Goal: Information Seeking & Learning: Learn about a topic

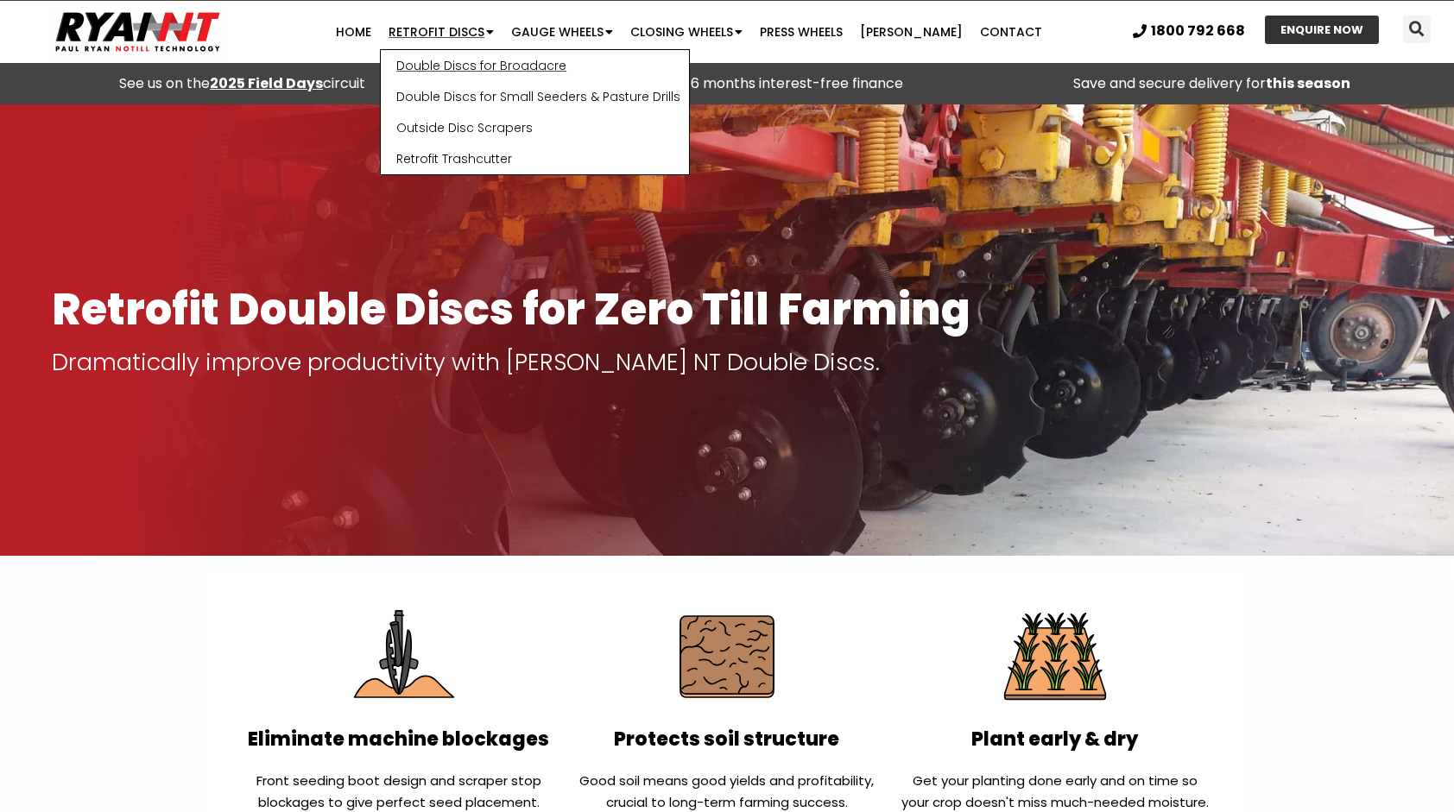
click at [480, 63] on link "Double Discs for Broadacre" at bounding box center [535, 65] width 308 height 31
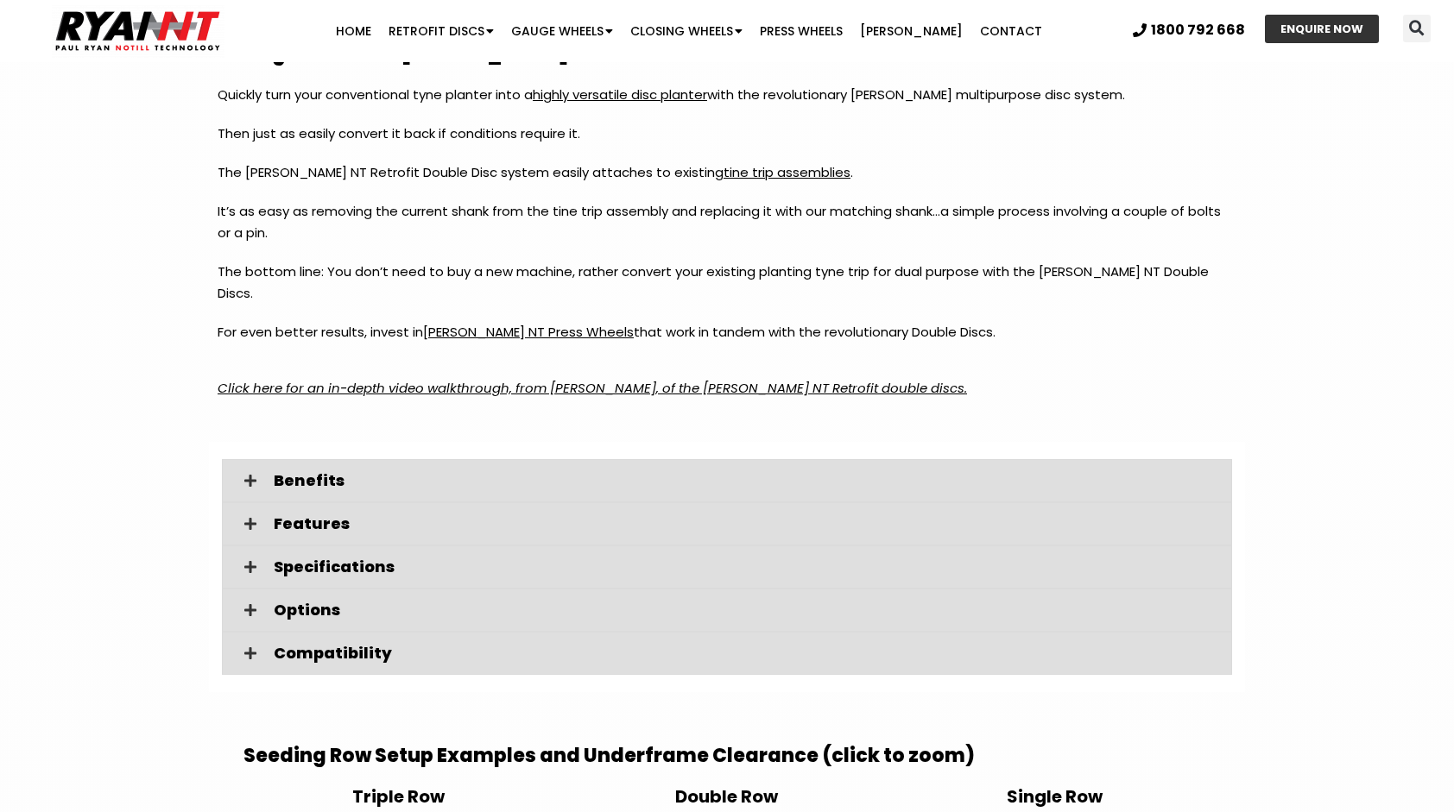
scroll to position [2158, 0]
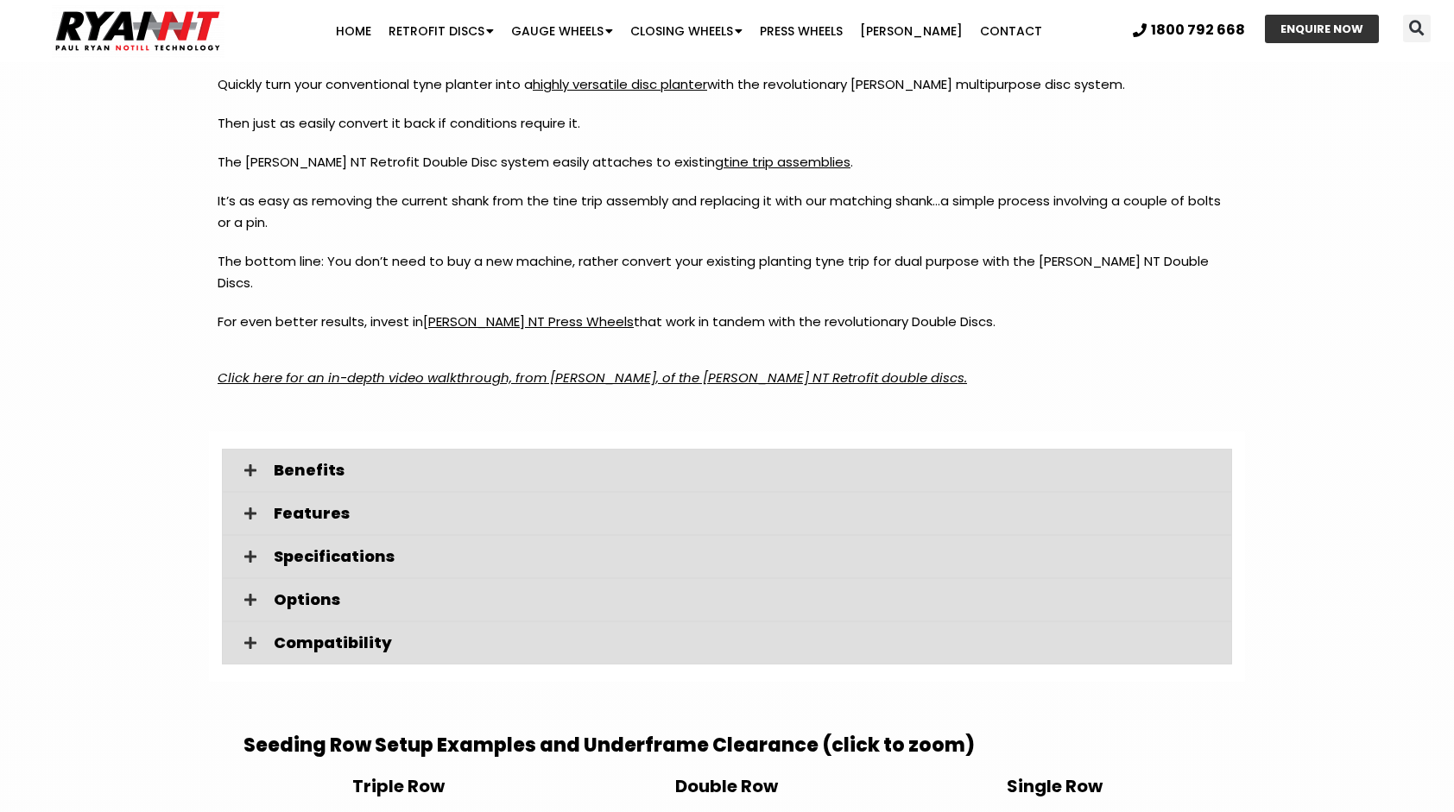
click at [387, 369] on em "Click here for an in-depth video walkthrough, from Paul Ryan, of the RYAN NT Re…" at bounding box center [592, 378] width 749 height 18
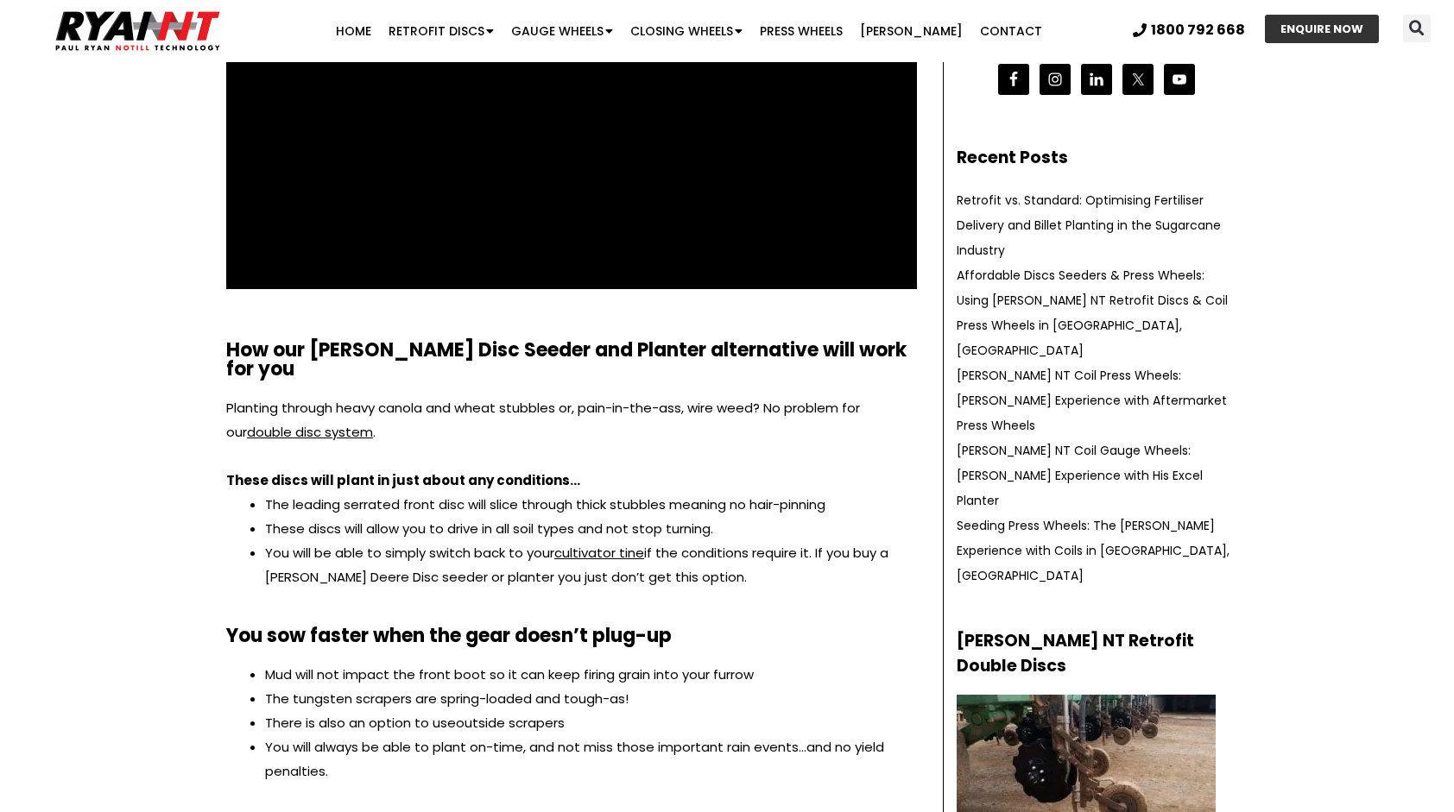
scroll to position [432, 0]
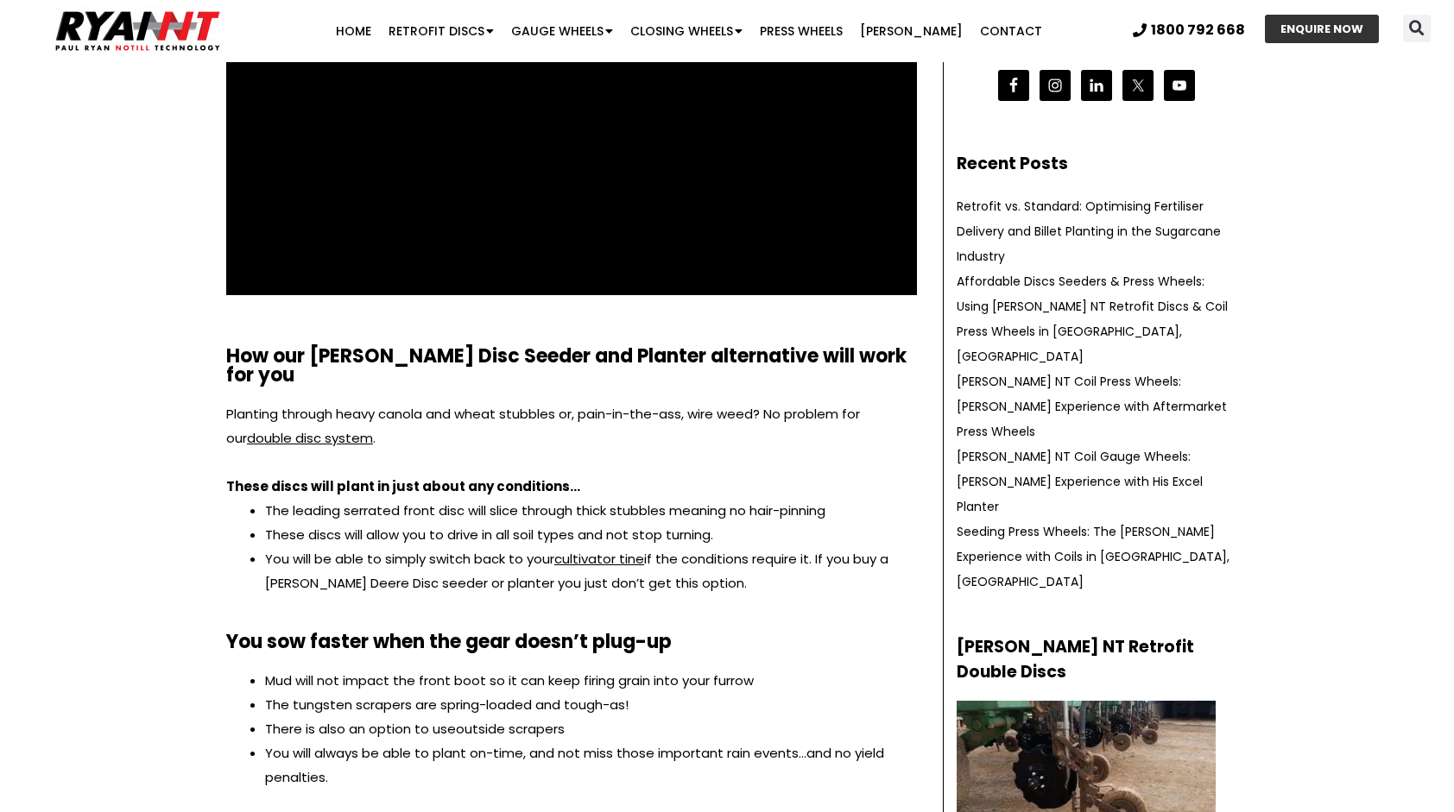
click at [1047, 701] on img at bounding box center [1085, 774] width 259 height 146
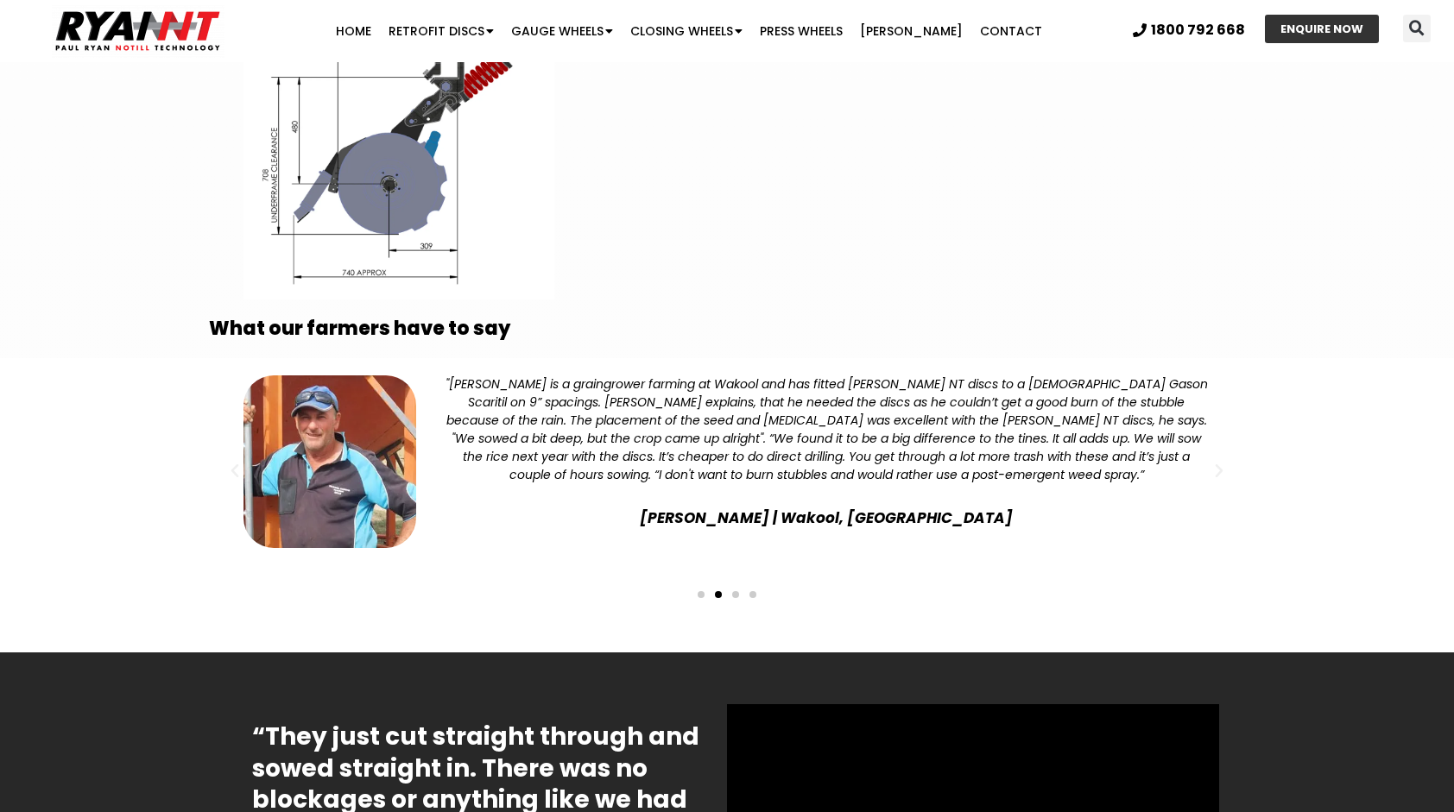
scroll to position [3367, 0]
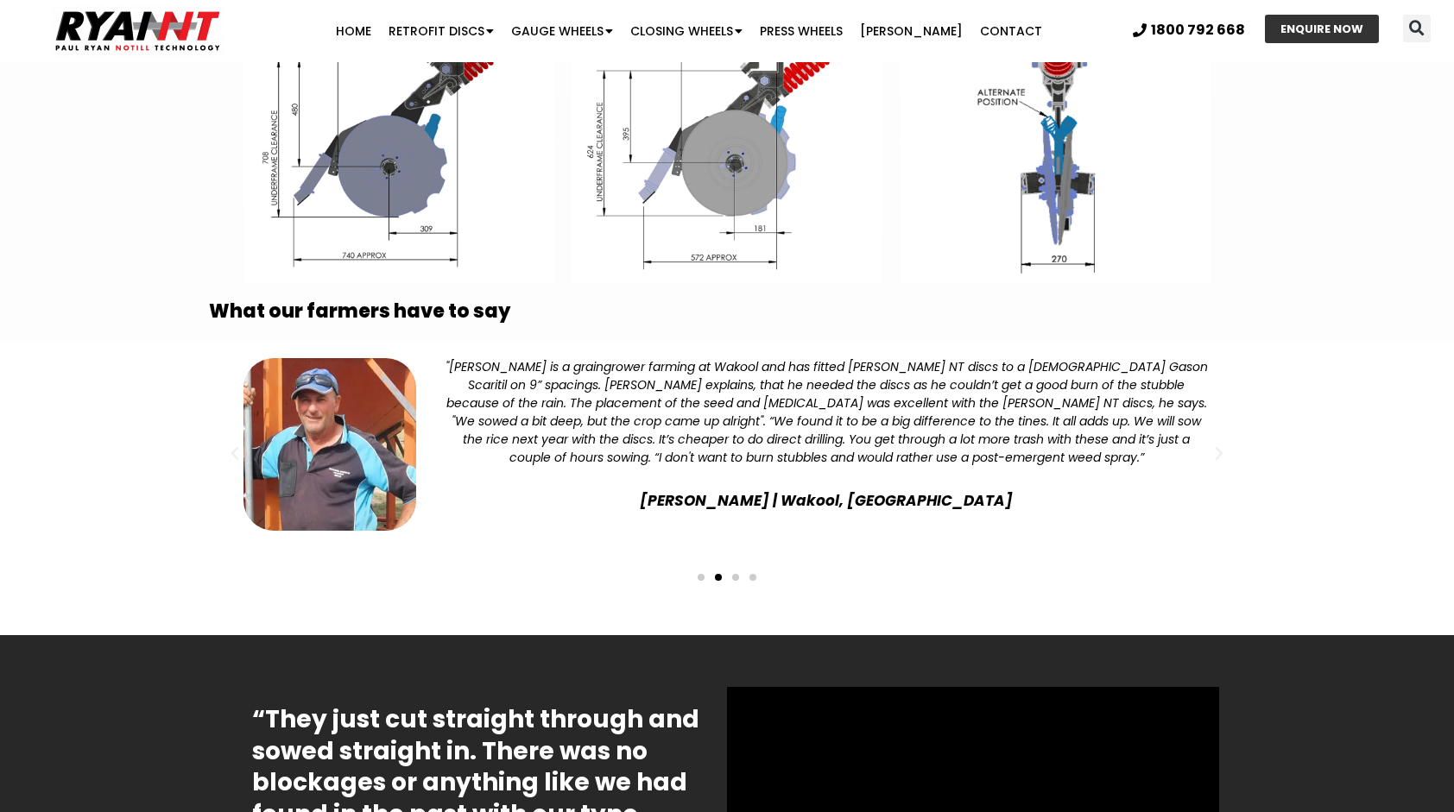
click at [737, 564] on div "Slides" at bounding box center [727, 576] width 1019 height 24
click at [735, 574] on span "Go to slide 3" at bounding box center [735, 577] width 7 height 7
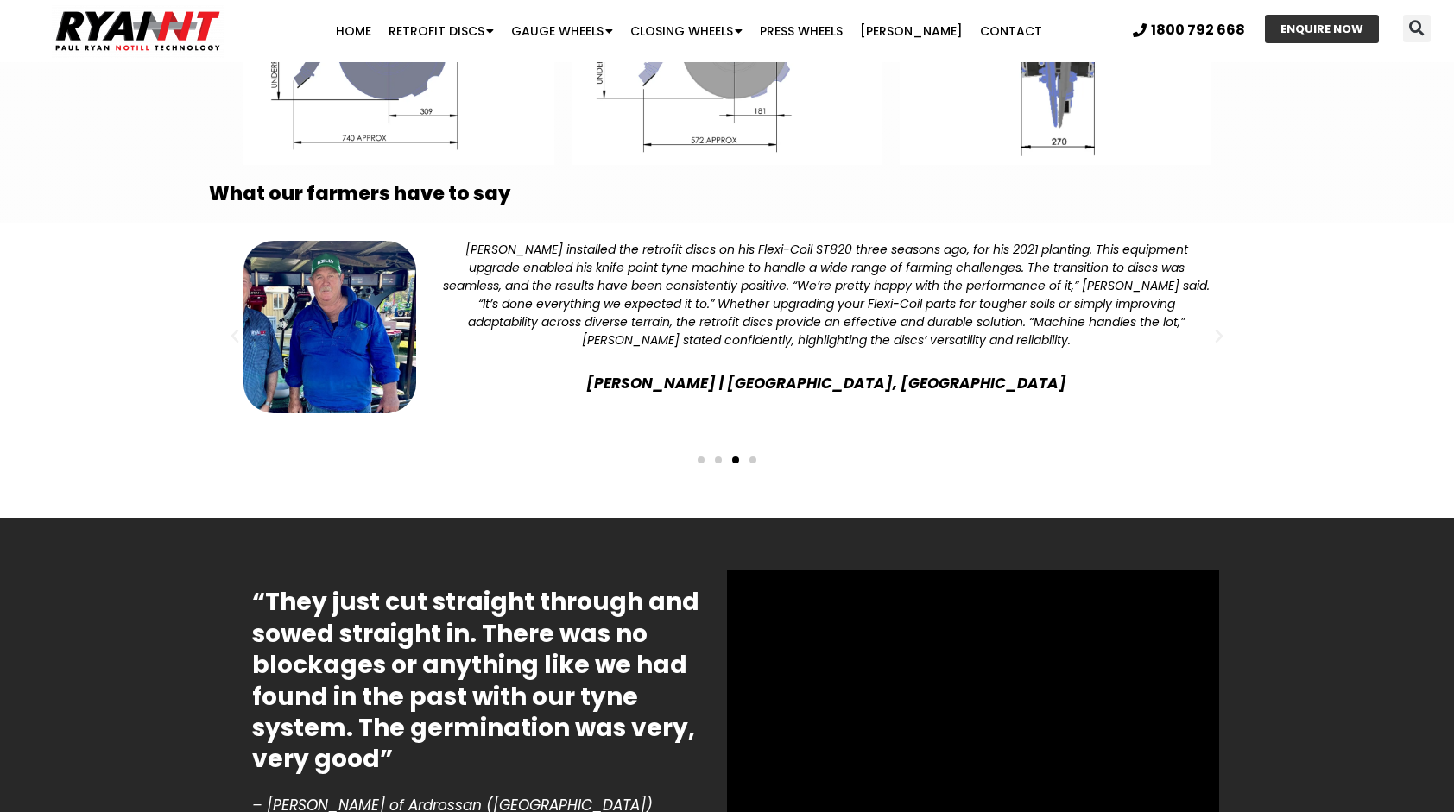
scroll to position [3539, 0]
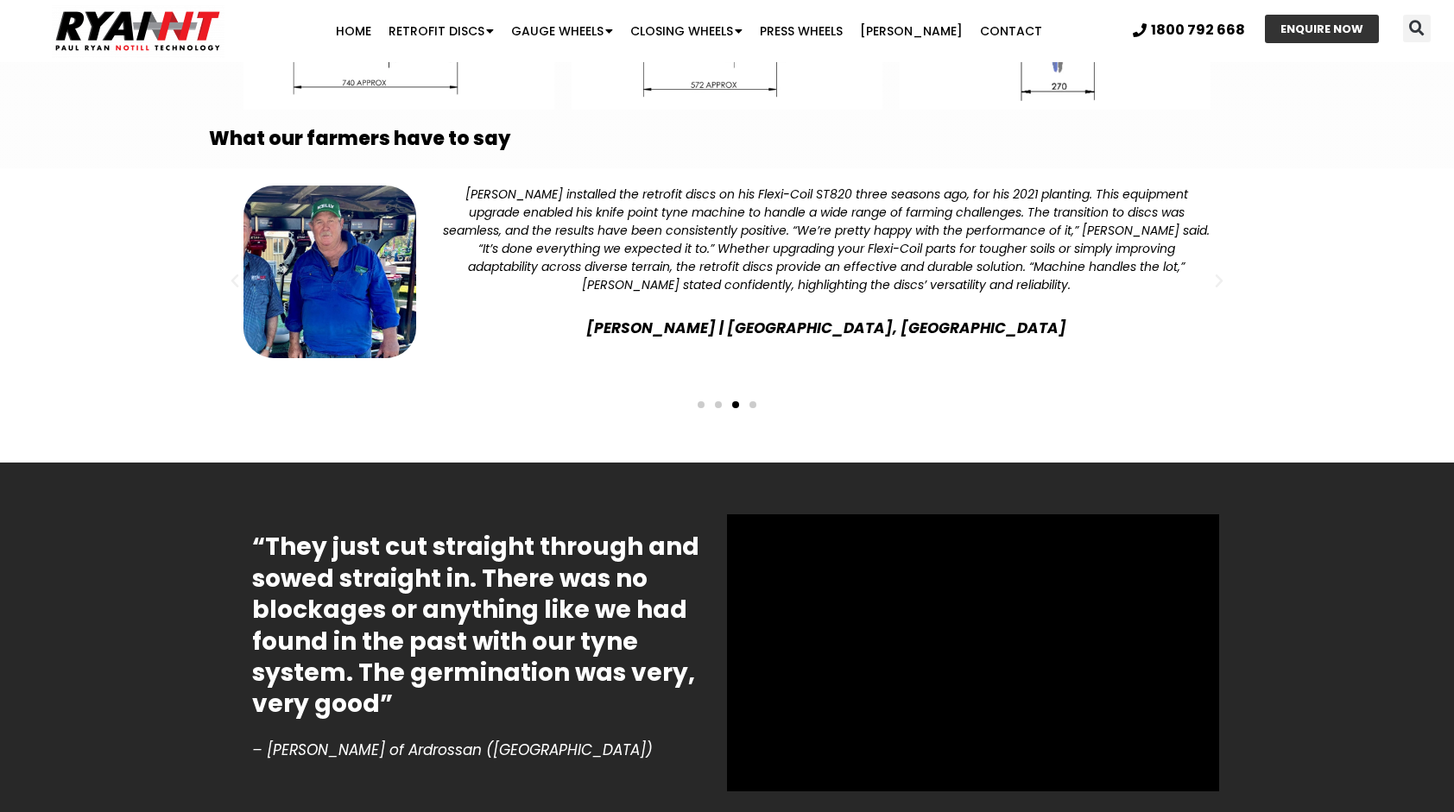
click at [754, 401] on span "Go to slide 4" at bounding box center [752, 404] width 7 height 7
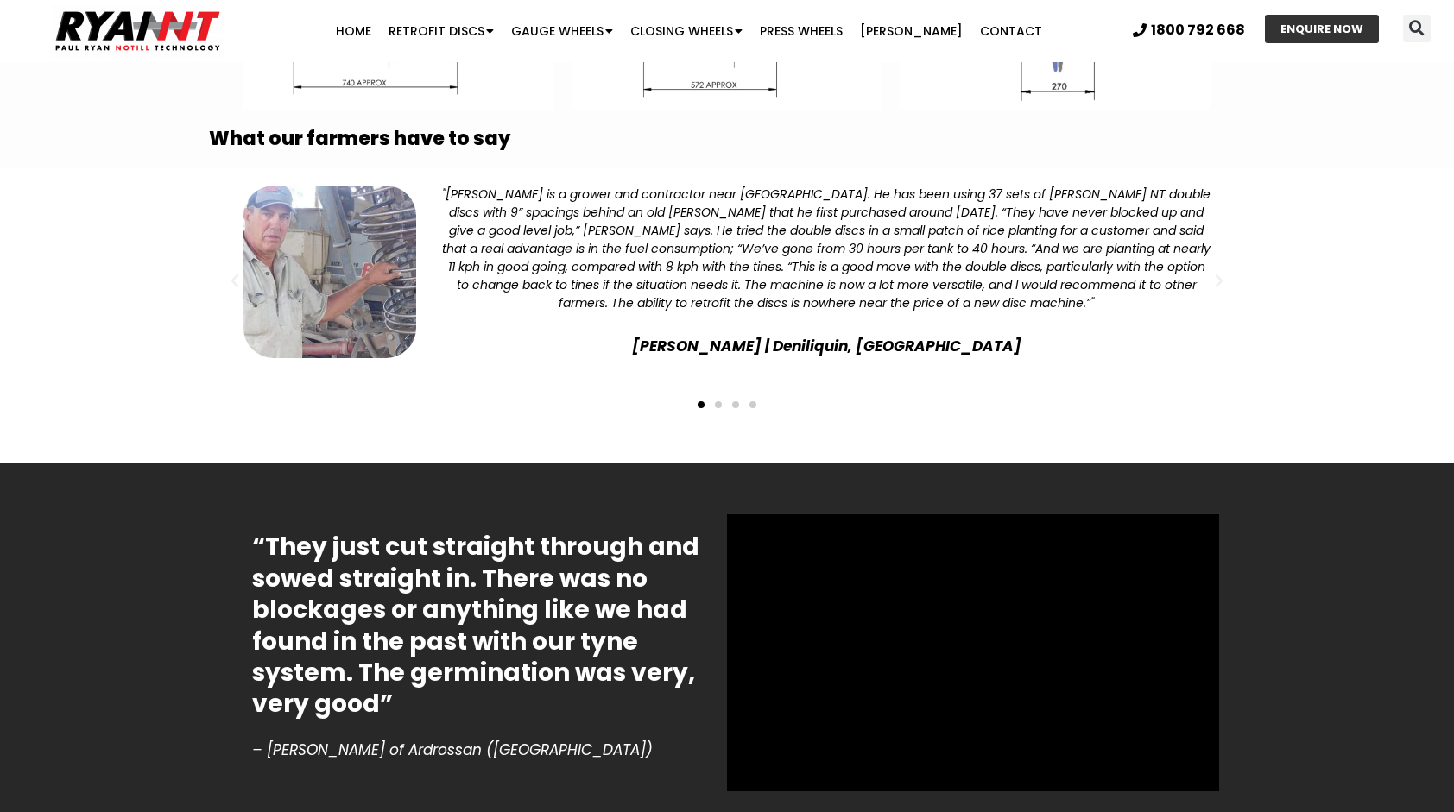
click at [718, 401] on span "Go to slide 2" at bounding box center [718, 404] width 7 height 7
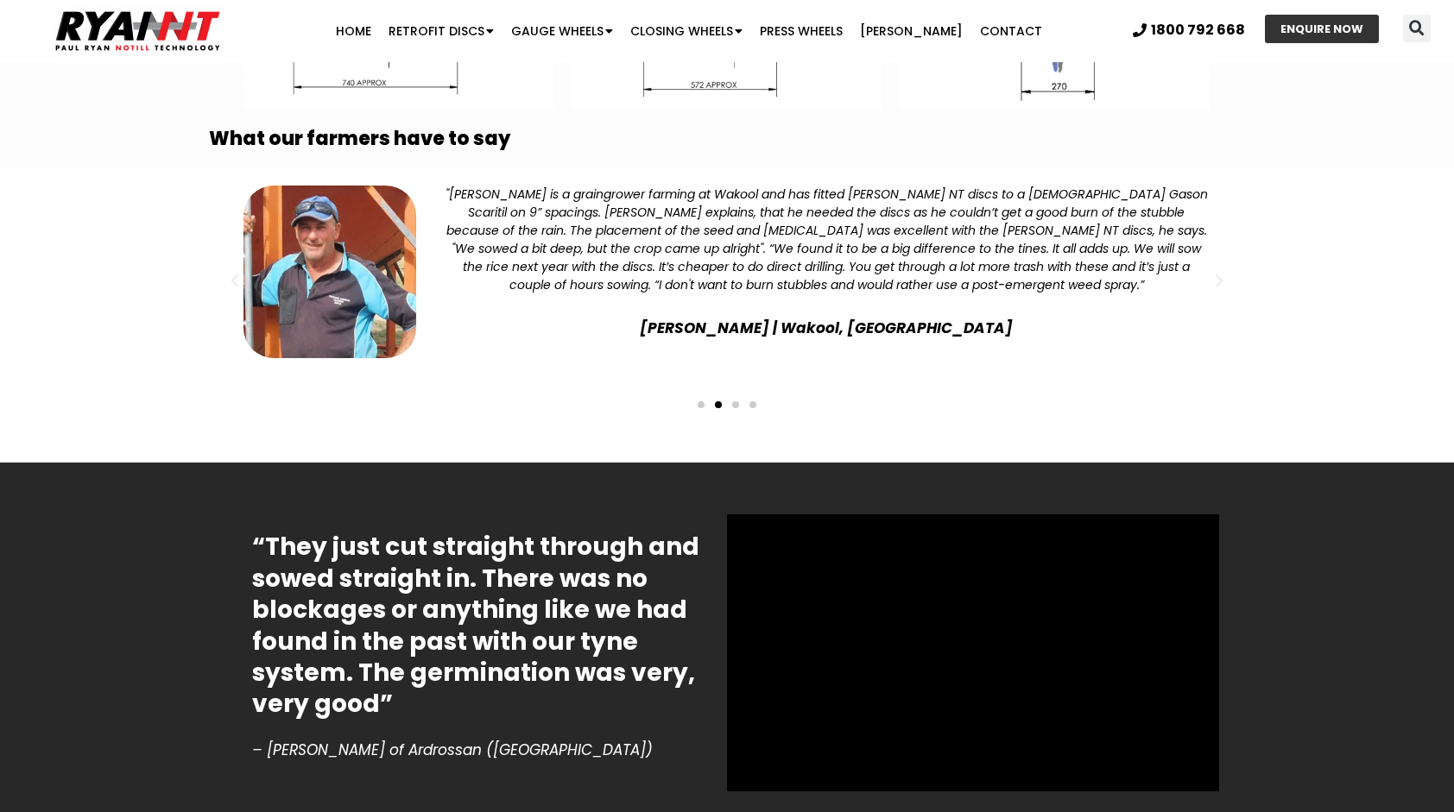
click at [735, 401] on span "Go to slide 3" at bounding box center [735, 404] width 7 height 7
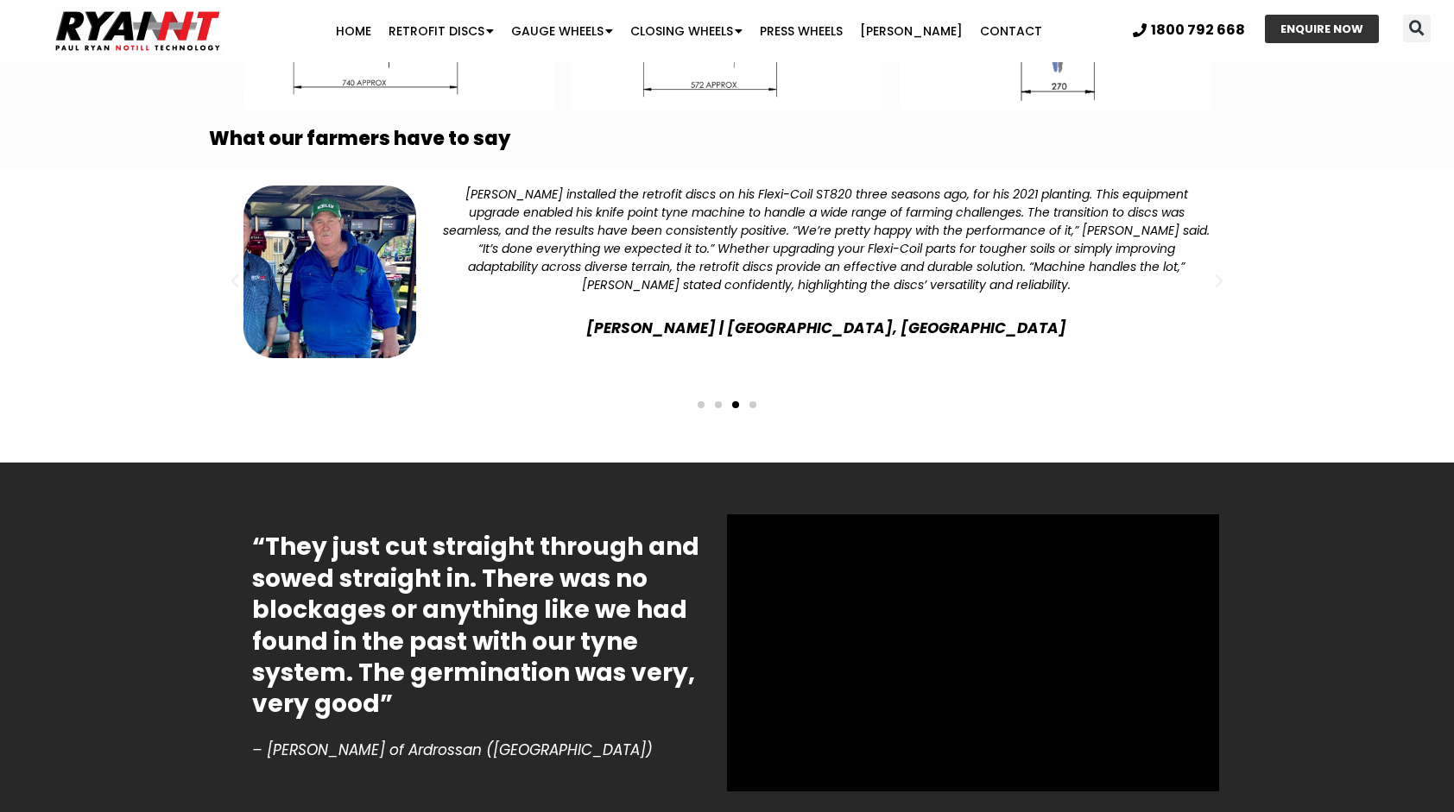
click at [744, 391] on div "Slides" at bounding box center [727, 403] width 1019 height 24
click at [753, 401] on span "Go to slide 4" at bounding box center [752, 404] width 7 height 7
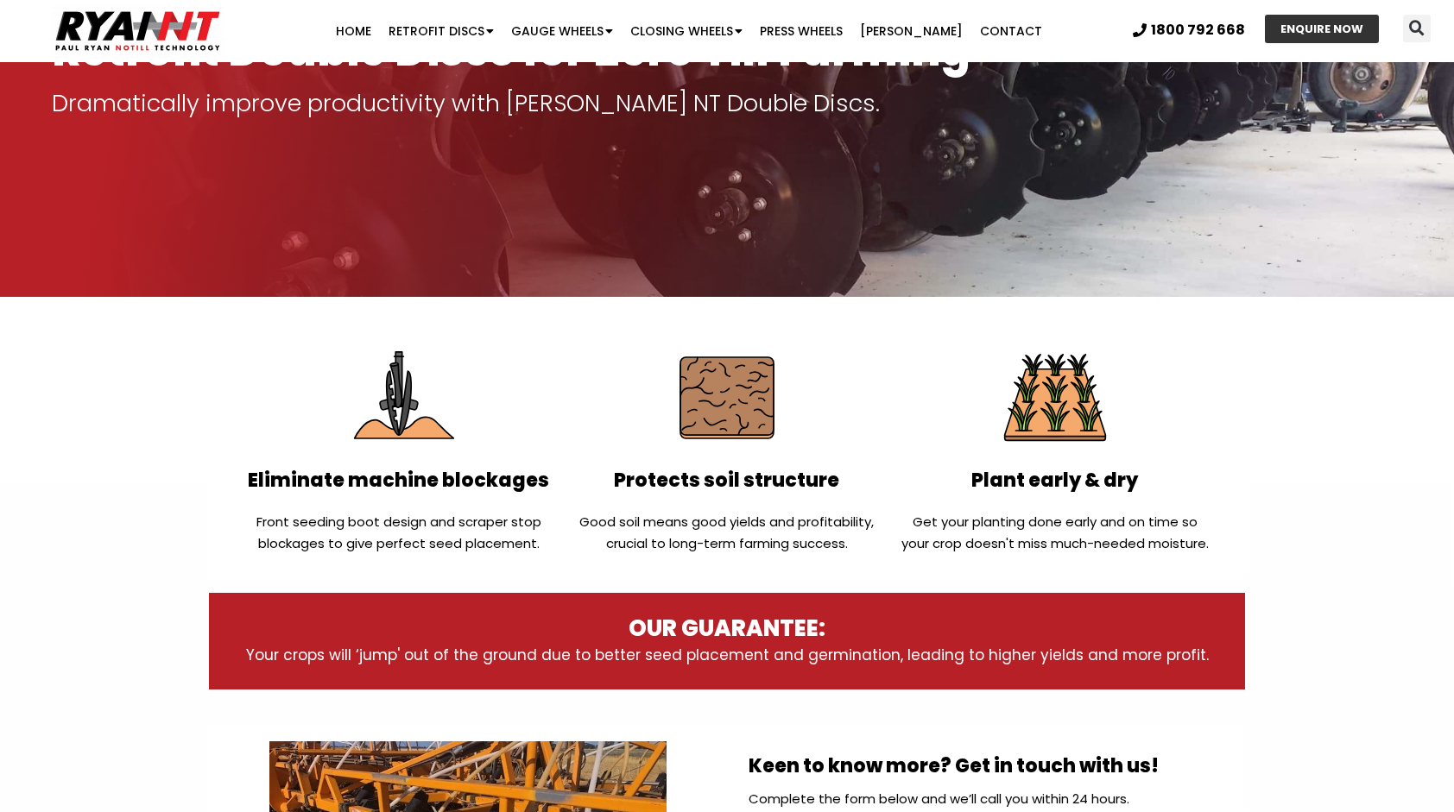
scroll to position [0, 0]
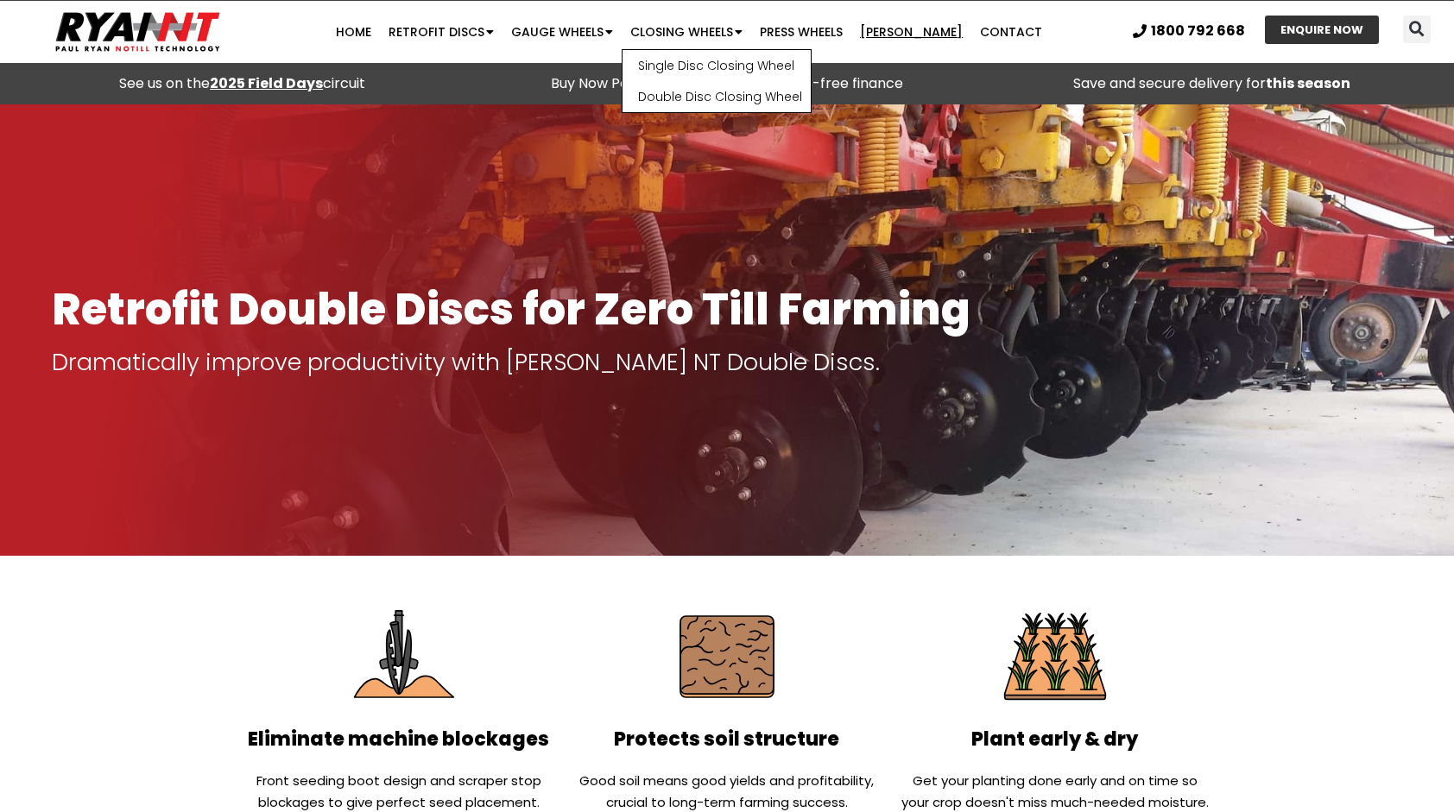
click at [902, 31] on link "[PERSON_NAME]" at bounding box center [911, 32] width 120 height 35
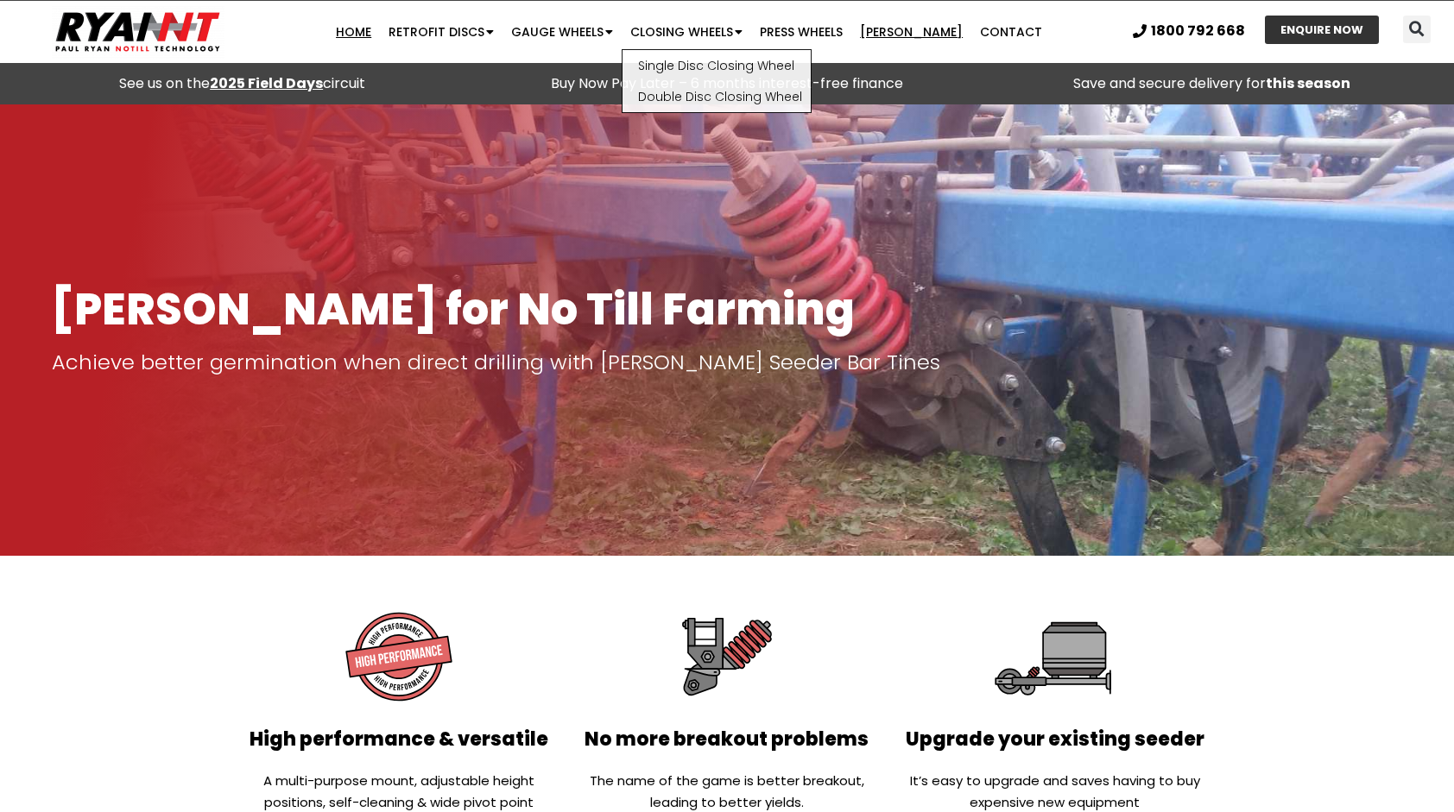
click at [364, 31] on link "Home" at bounding box center [353, 32] width 53 height 35
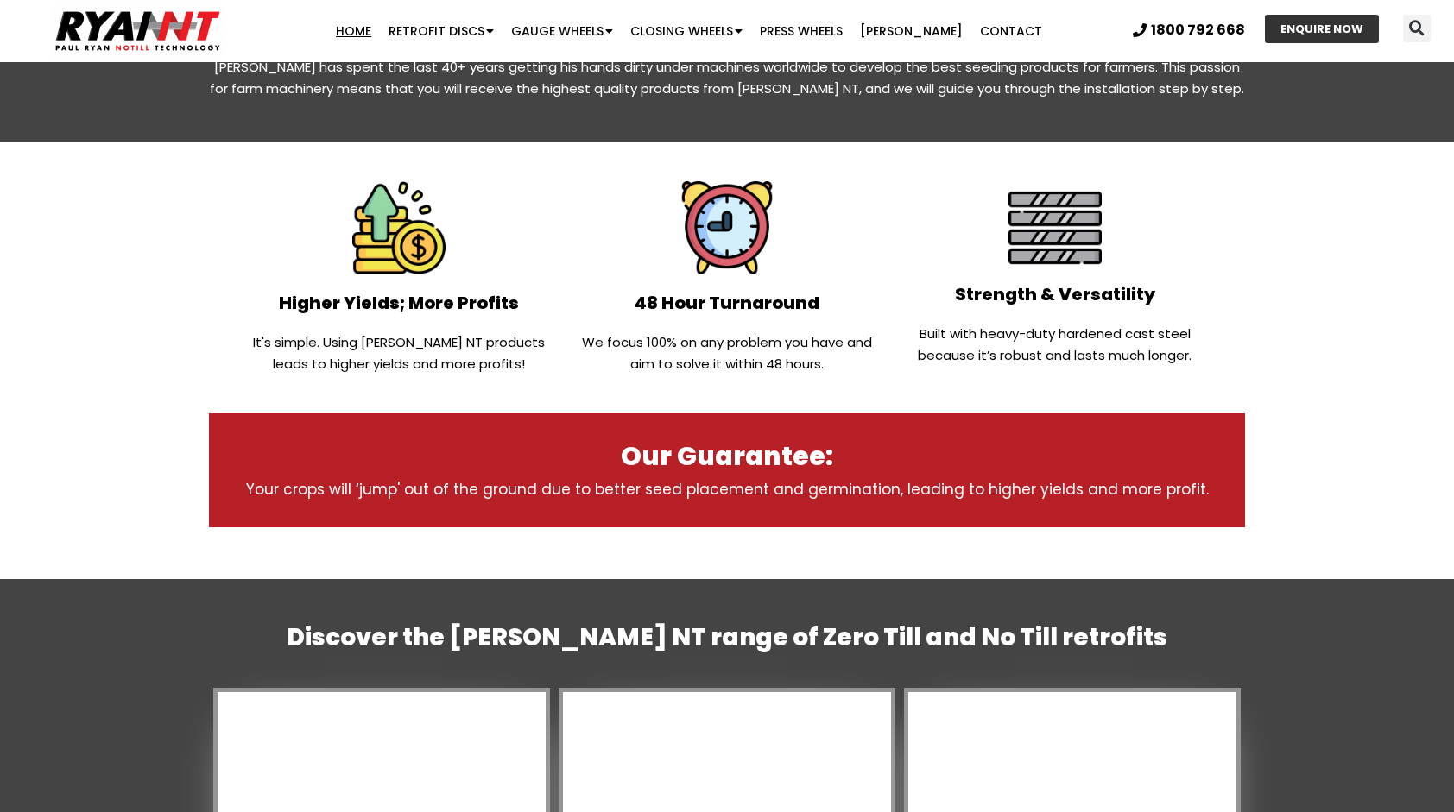
scroll to position [777, 0]
